Goal: Information Seeking & Learning: Learn about a topic

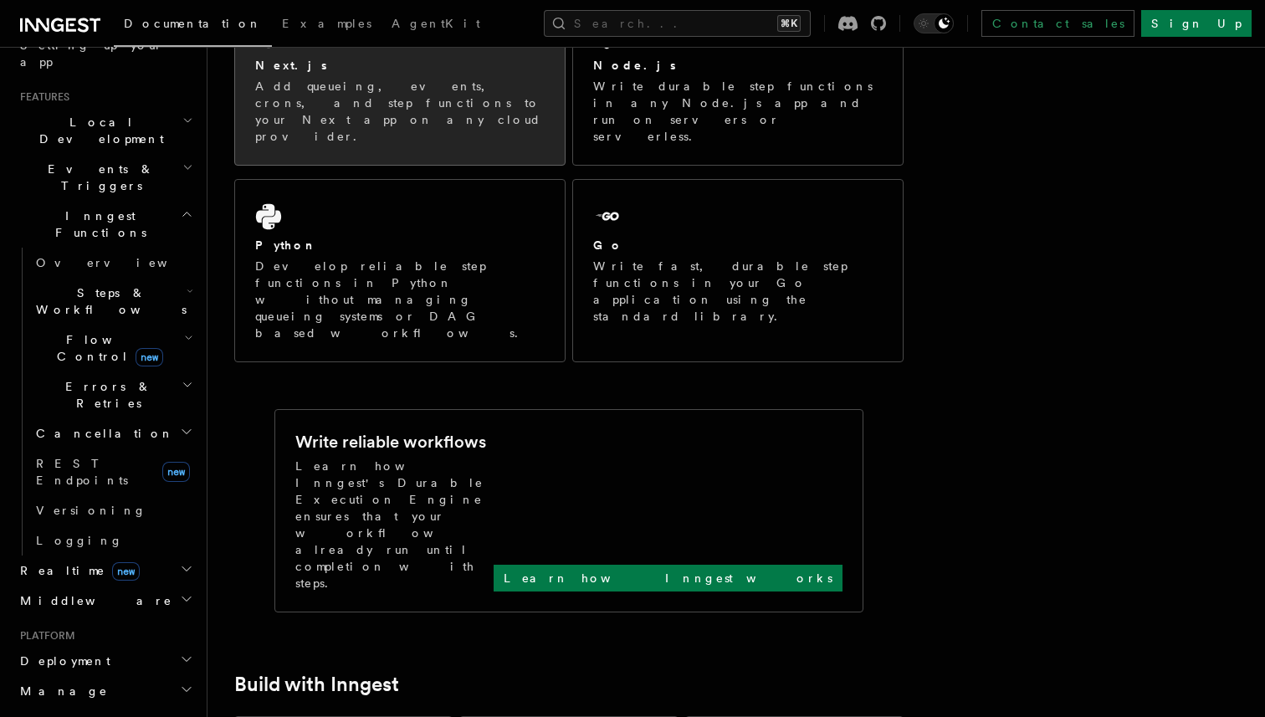
scroll to position [361, 0]
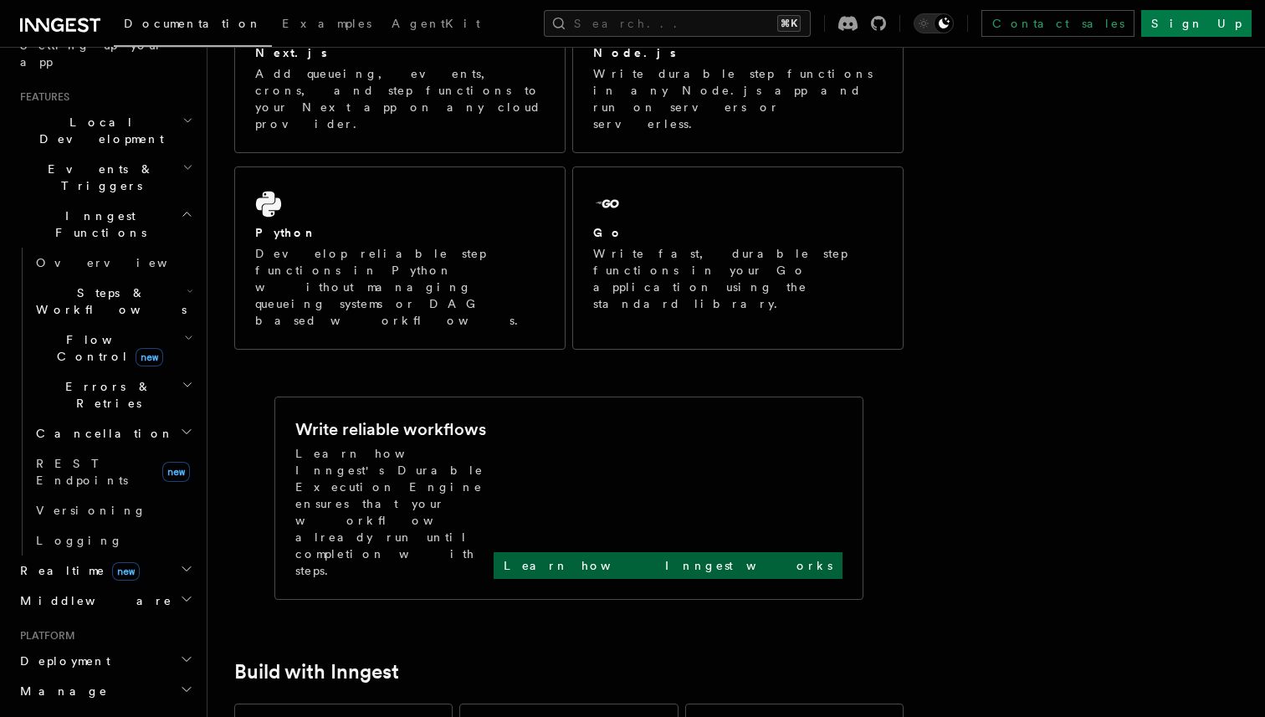
click at [776, 557] on p "Learn how Inngest works" at bounding box center [668, 565] width 329 height 17
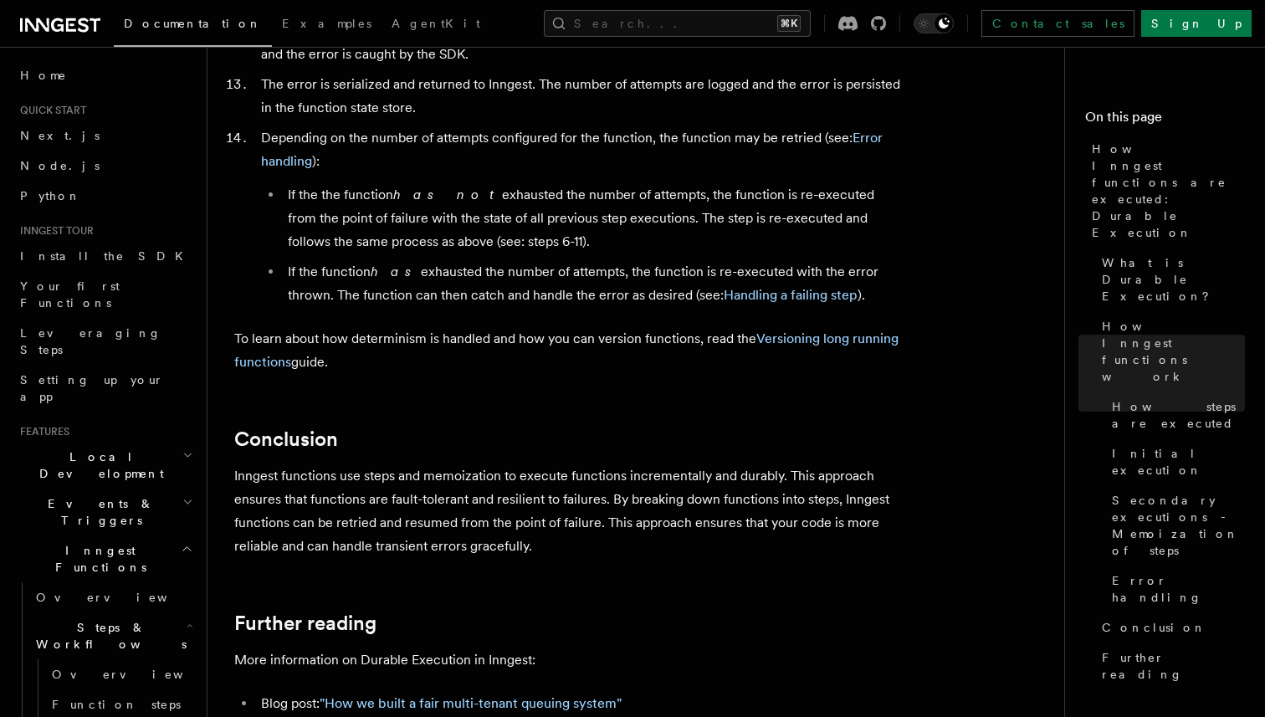
scroll to position [3178, 0]
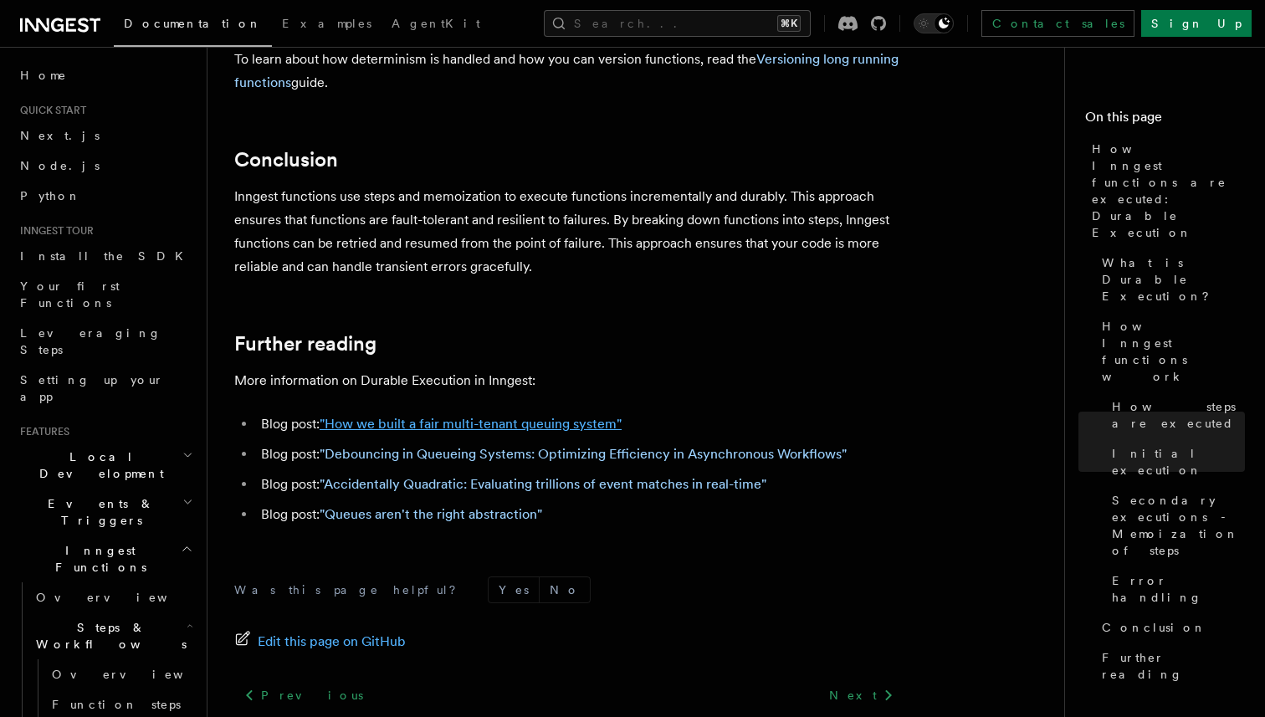
click at [521, 416] on link ""How we built a fair multi-tenant queuing system"" at bounding box center [471, 424] width 302 height 16
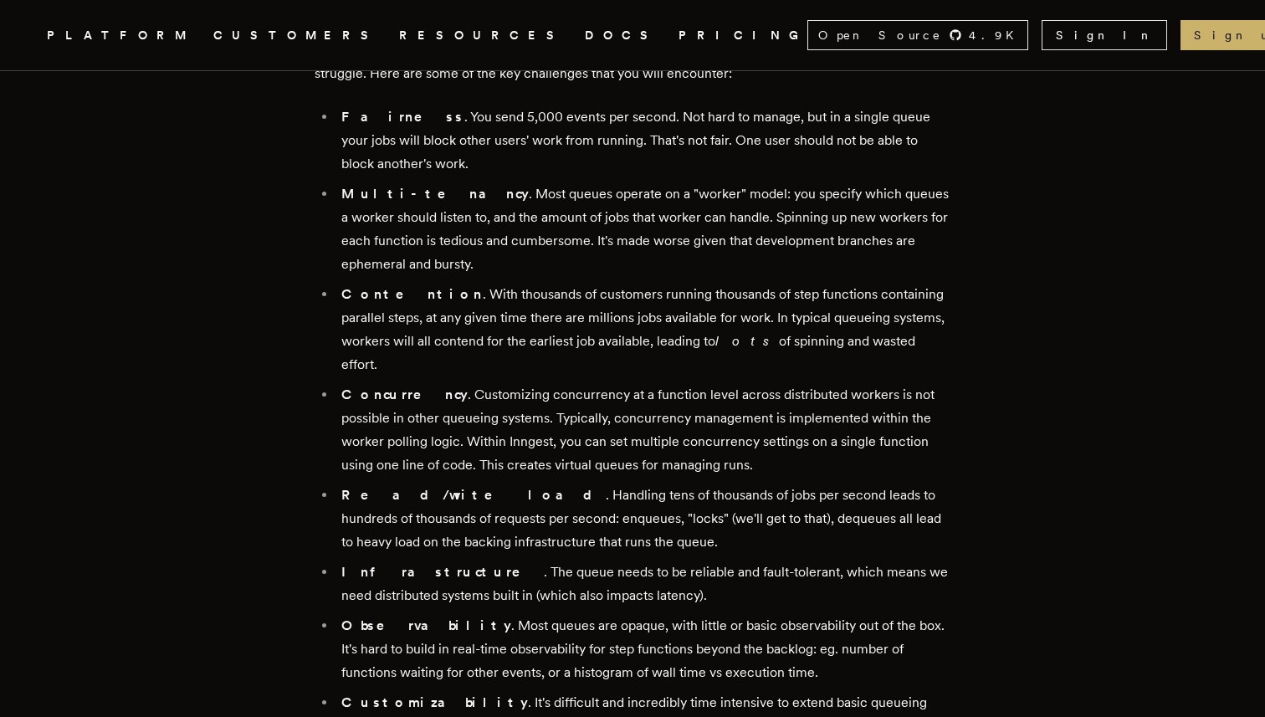
scroll to position [1204, 0]
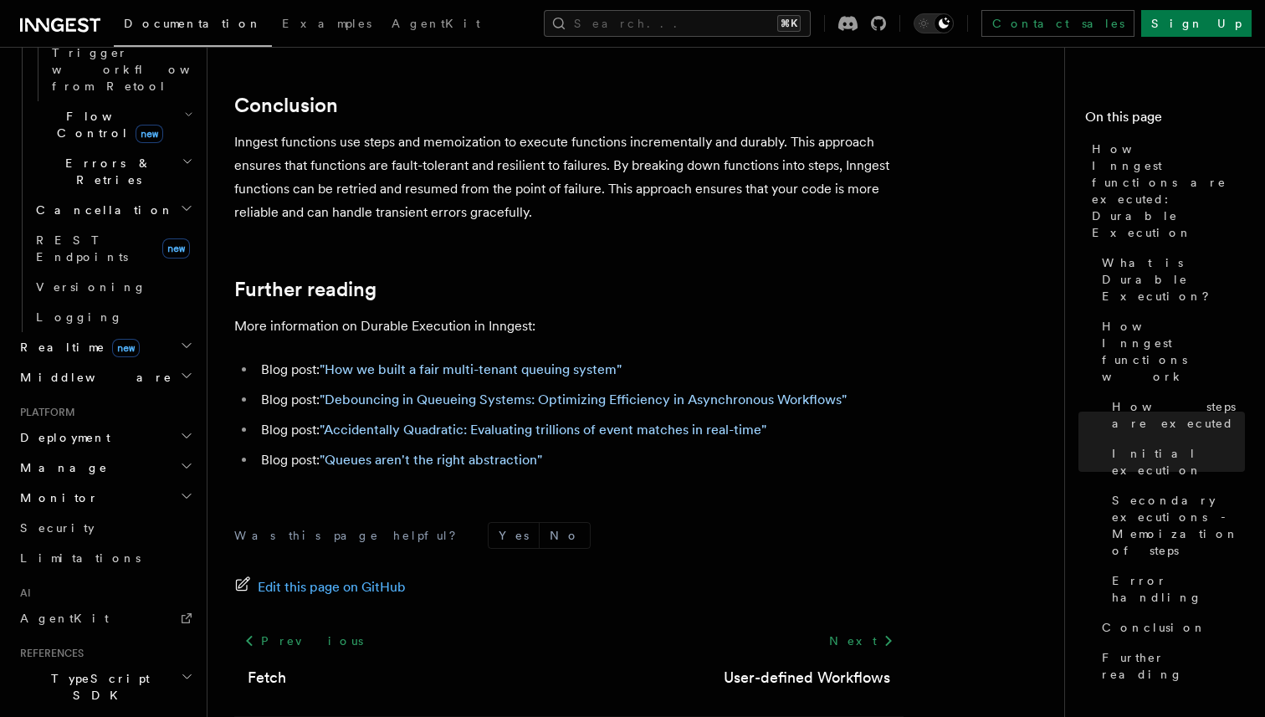
scroll to position [3250, 0]
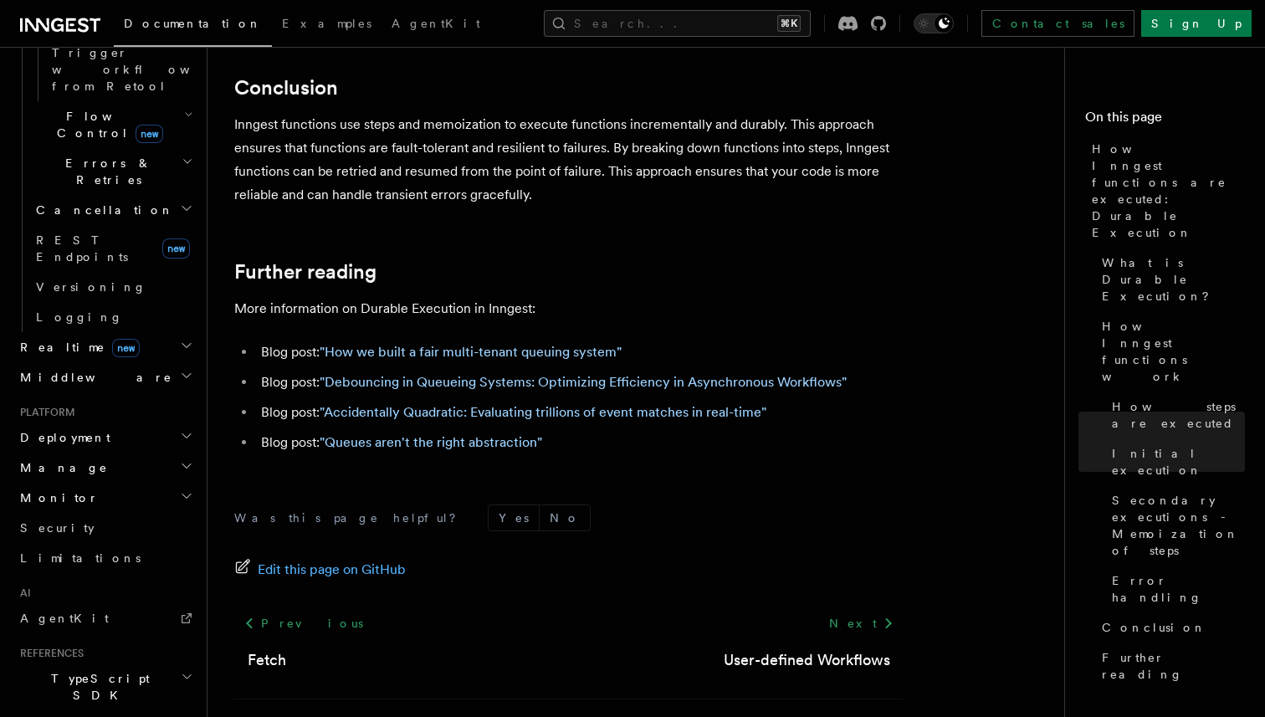
click at [178, 664] on h2 "TypeScript SDK" at bounding box center [104, 687] width 183 height 47
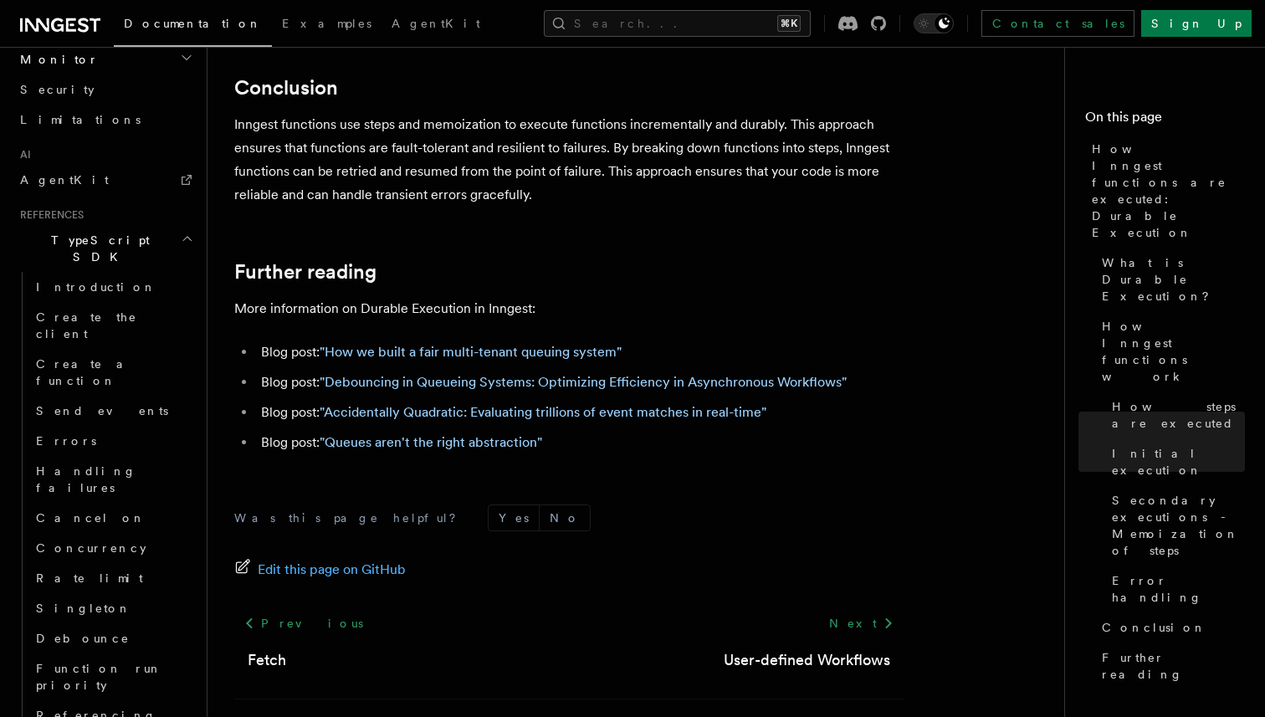
scroll to position [1556, 0]
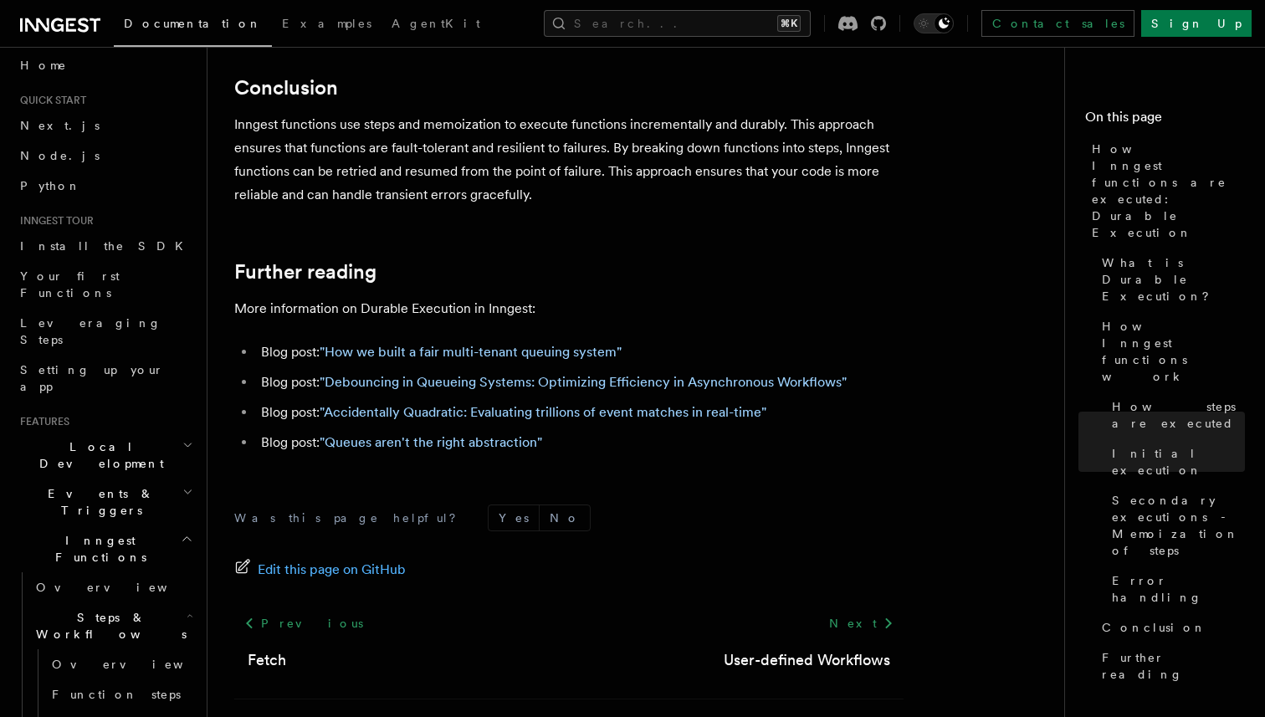
scroll to position [0, 0]
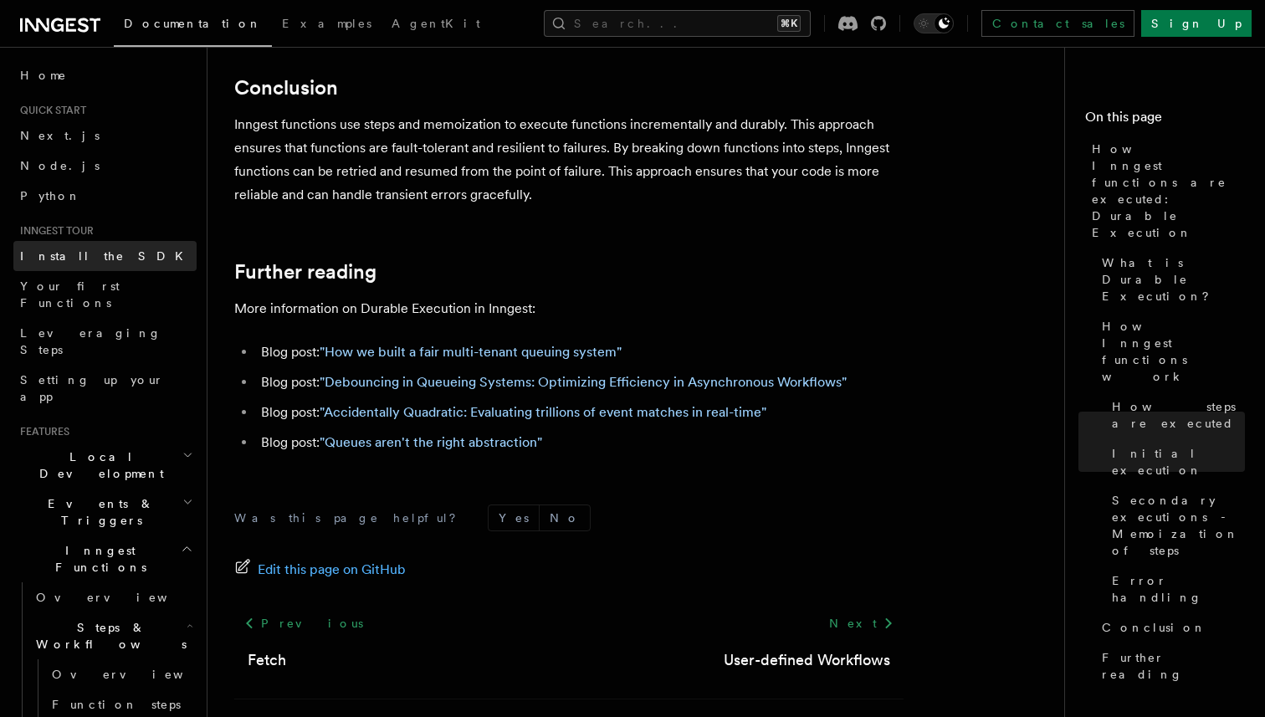
click at [75, 253] on span "Install the SDK" at bounding box center [106, 255] width 173 height 13
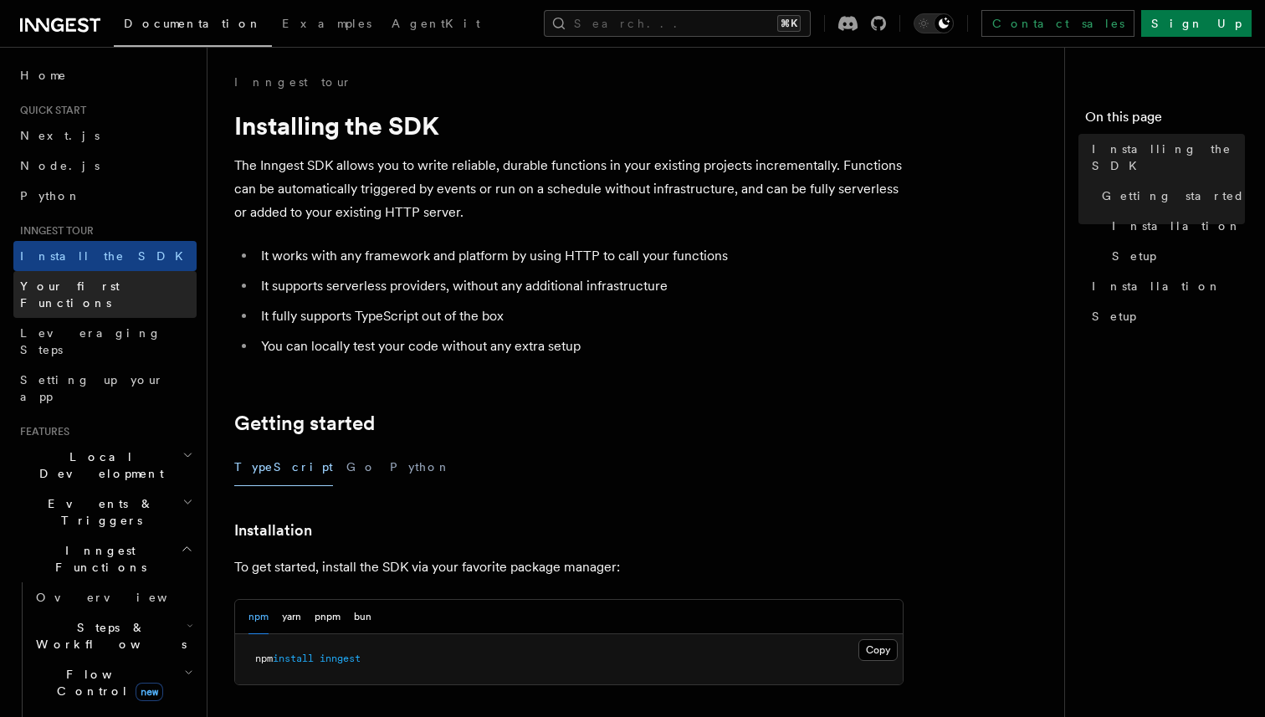
click at [62, 293] on span "Your first Functions" at bounding box center [108, 294] width 177 height 33
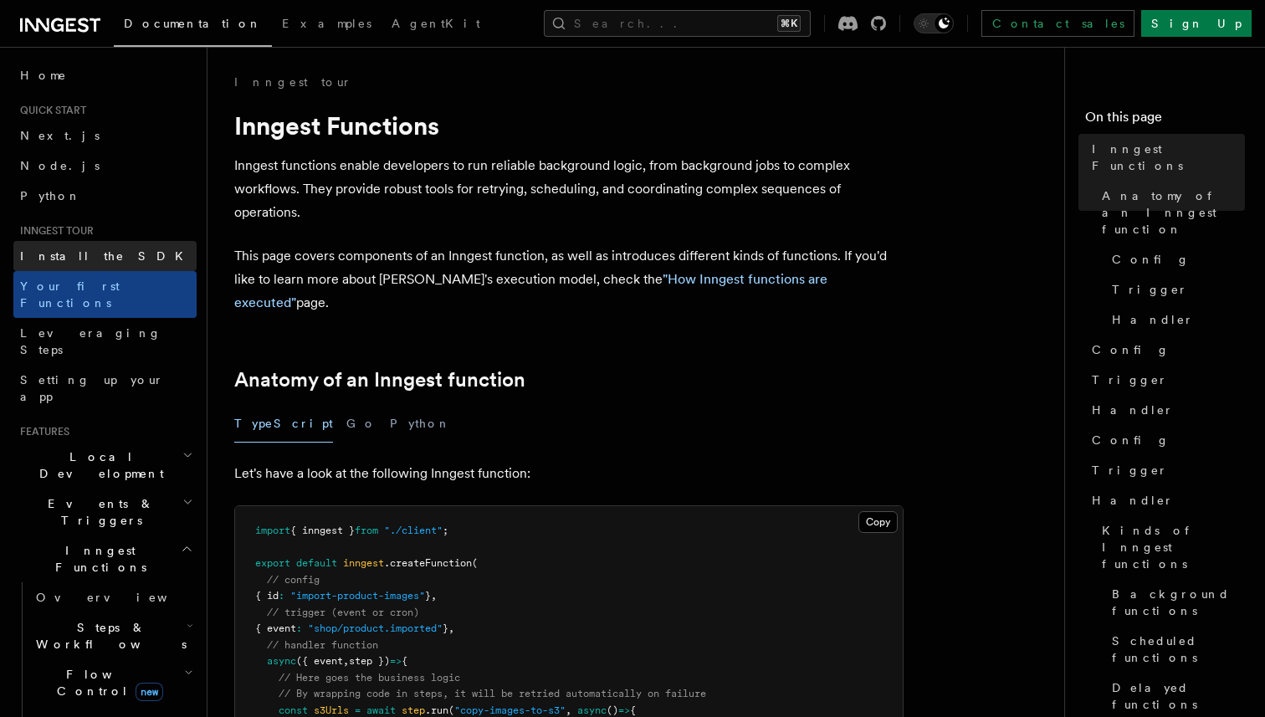
click at [73, 265] on link "Install the SDK" at bounding box center [104, 256] width 183 height 30
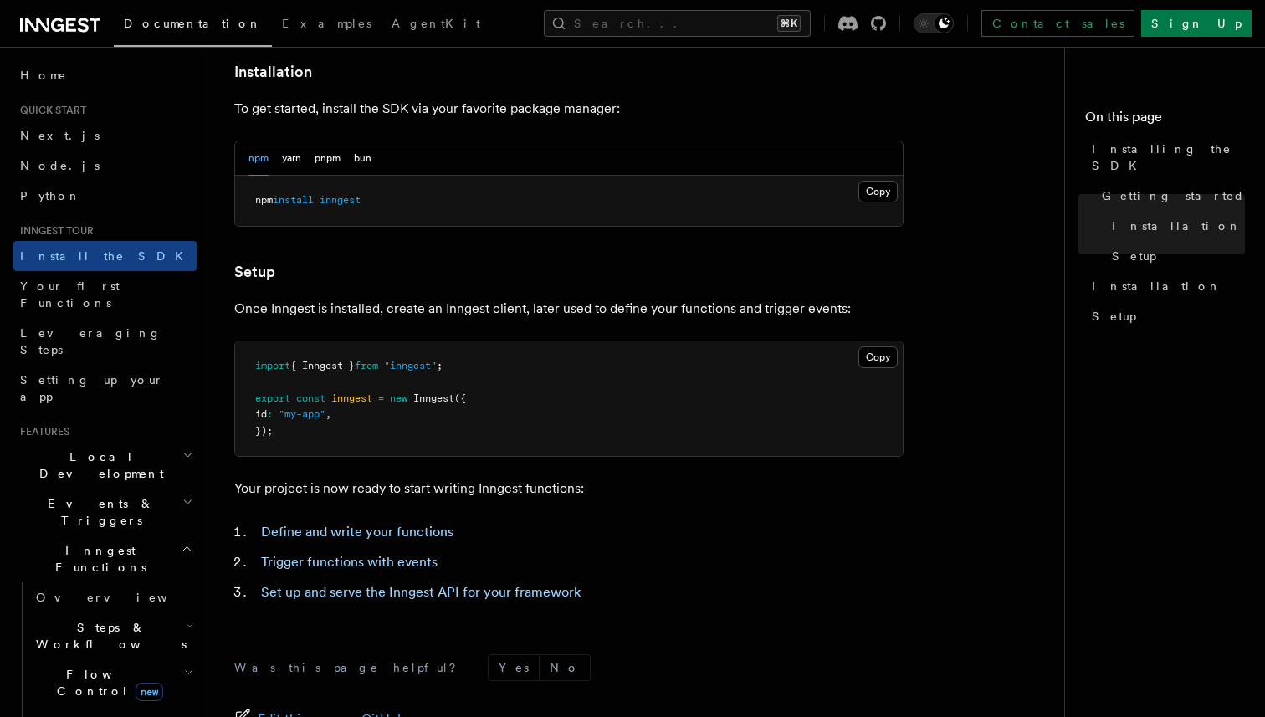
scroll to position [460, 0]
click at [115, 280] on span "Your first Functions" at bounding box center [70, 294] width 100 height 30
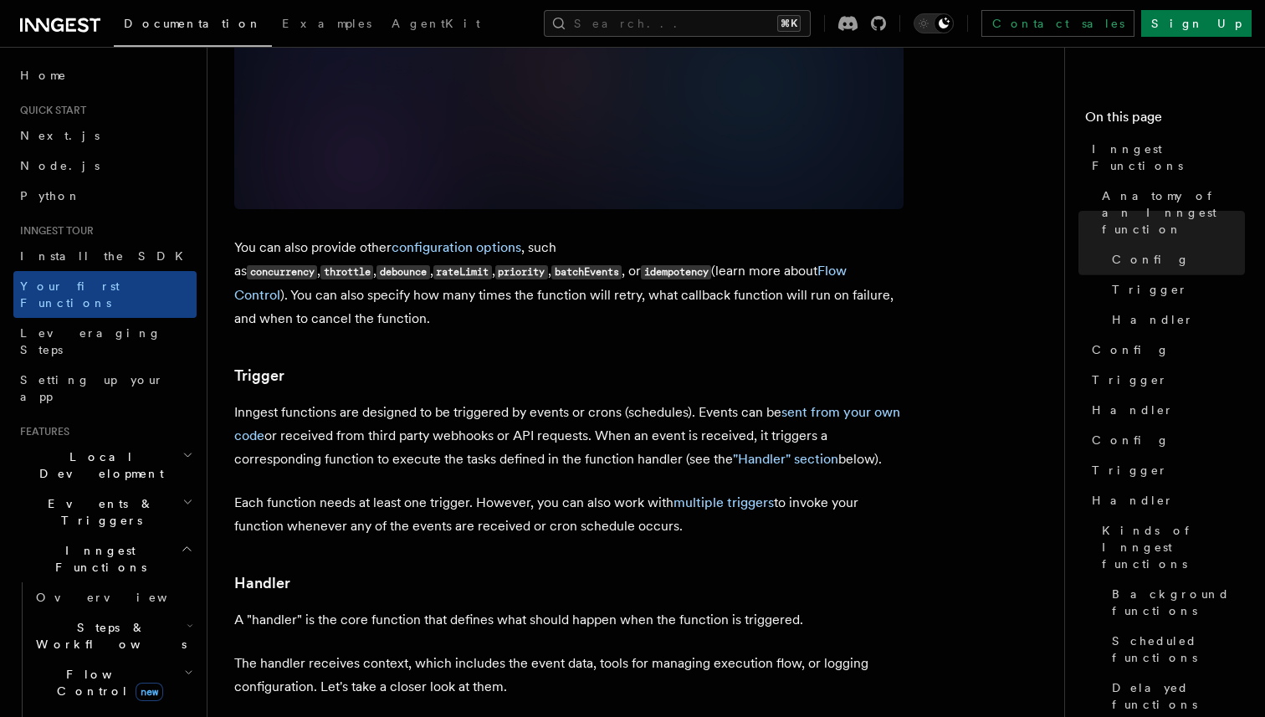
scroll to position [1500, 0]
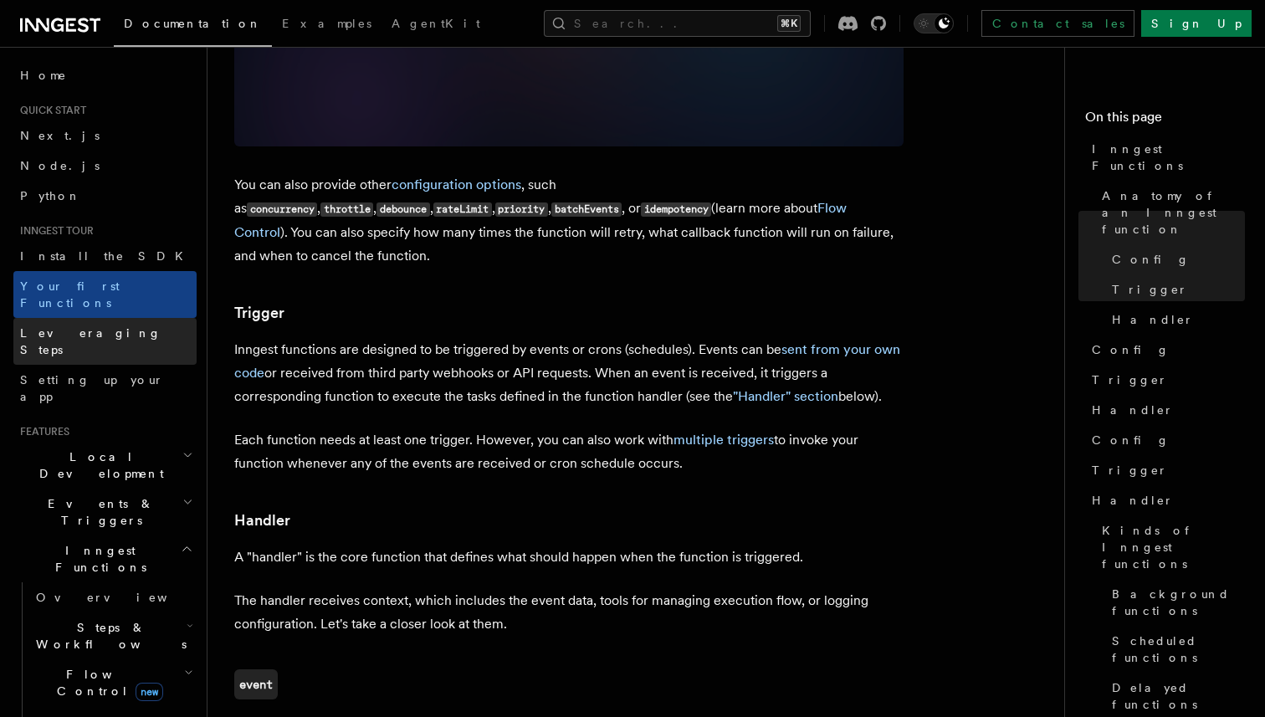
click at [98, 318] on link "Leveraging Steps" at bounding box center [104, 341] width 183 height 47
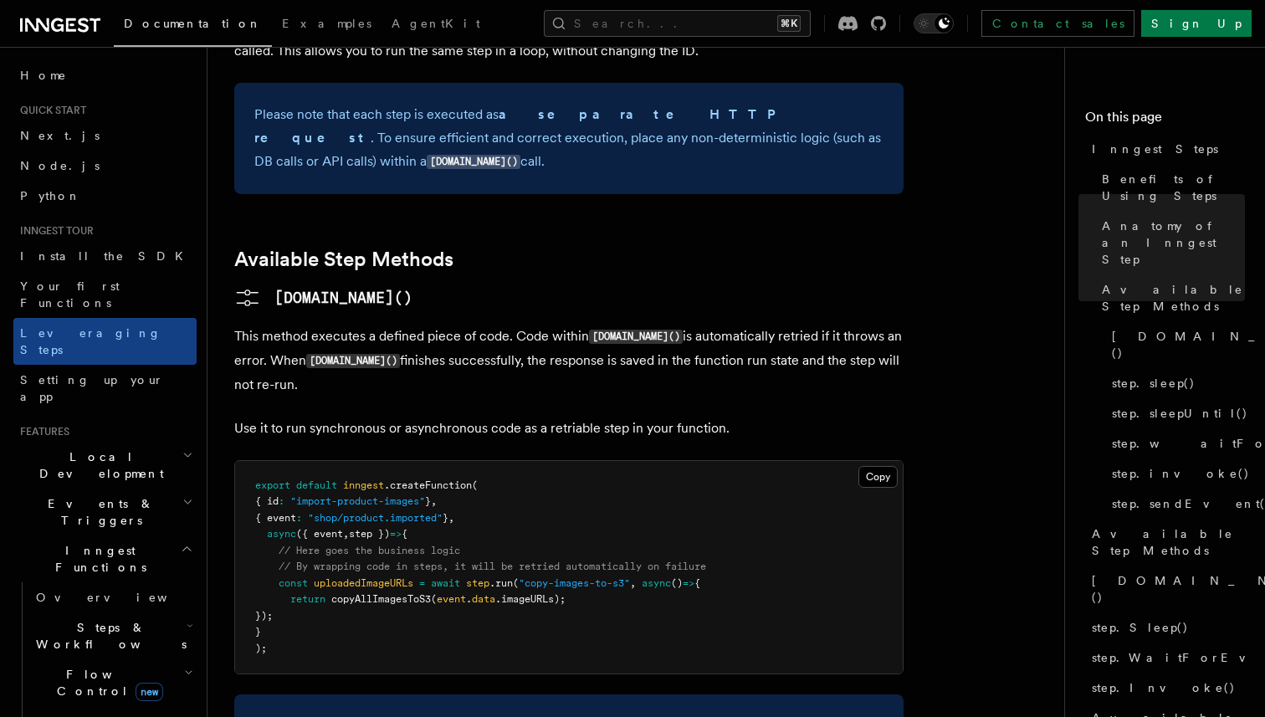
scroll to position [1373, 0]
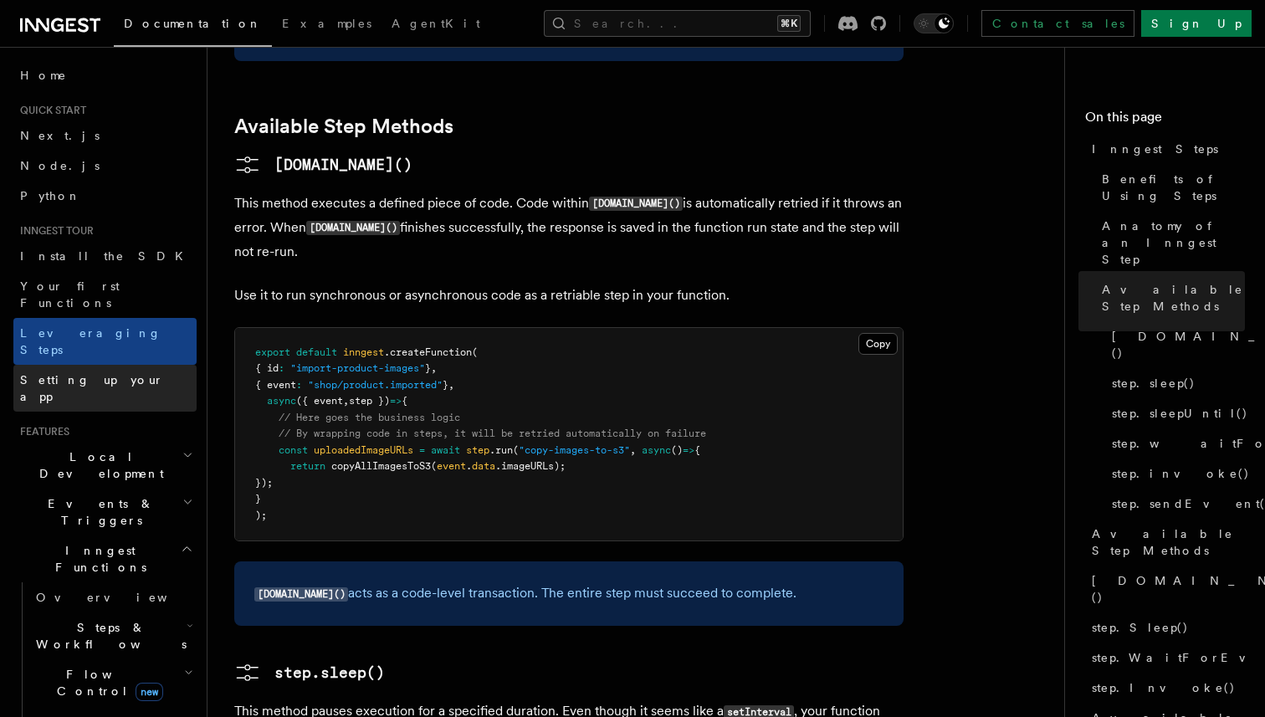
click at [103, 373] on span "Setting up your app" at bounding box center [92, 388] width 144 height 30
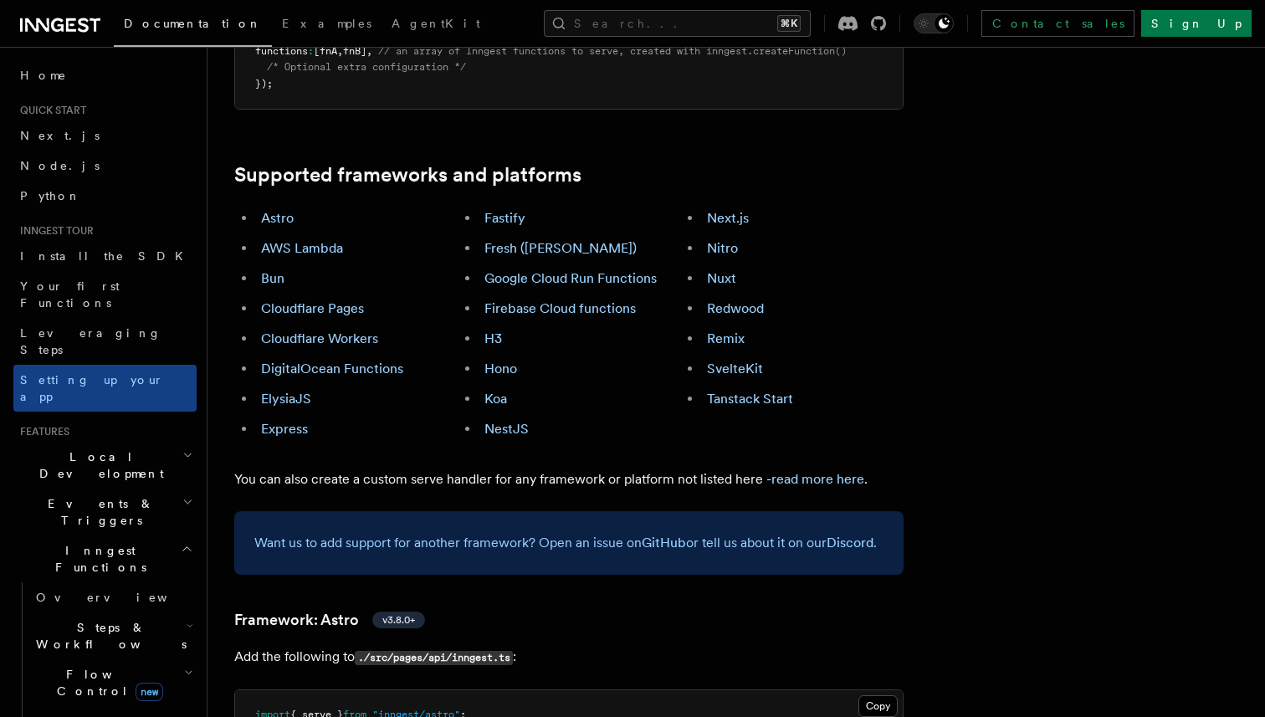
scroll to position [942, 0]
click at [732, 211] on link "Next.js" at bounding box center [728, 219] width 42 height 16
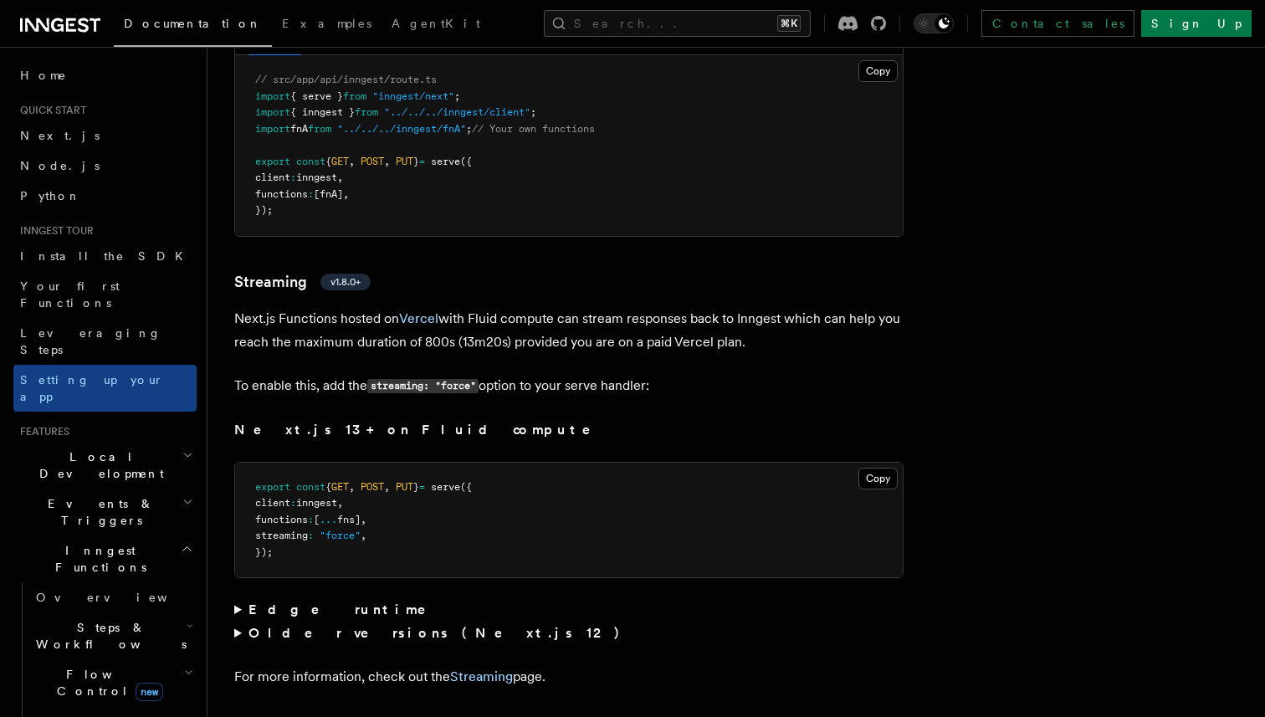
scroll to position [11106, 0]
